Goal: Navigation & Orientation: Find specific page/section

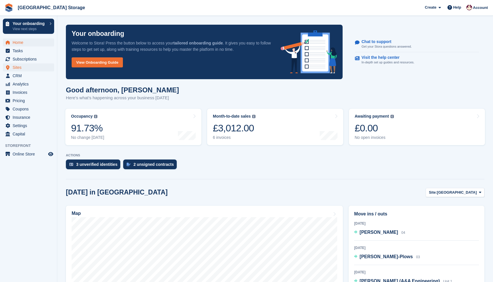
click at [18, 69] on span "Sites" at bounding box center [30, 67] width 34 height 8
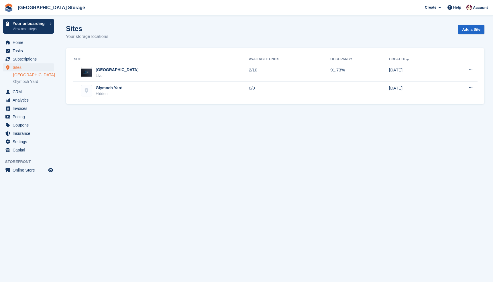
click at [17, 74] on link "[GEOGRAPHIC_DATA]" at bounding box center [33, 74] width 41 height 5
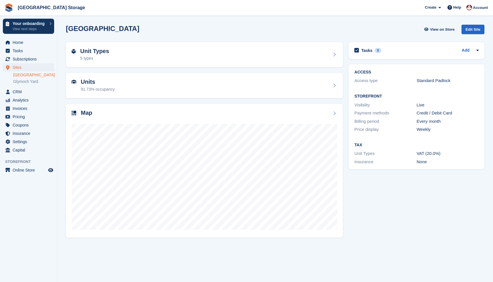
click at [123, 72] on div "Units 91.73% occupancy" at bounding box center [204, 85] width 283 height 31
click at [336, 112] on icon at bounding box center [334, 113] width 6 height 5
